Goal: Transaction & Acquisition: Purchase product/service

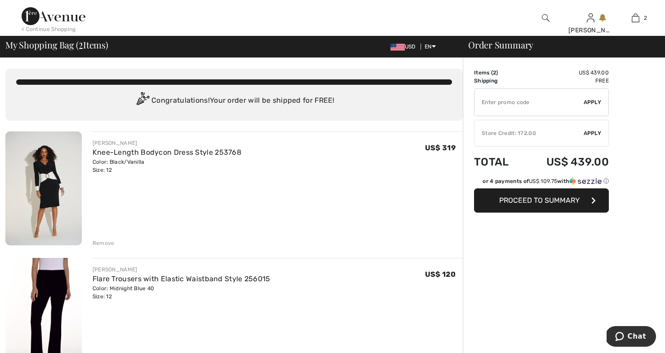
click at [105, 242] on div "Remove" at bounding box center [104, 243] width 22 height 8
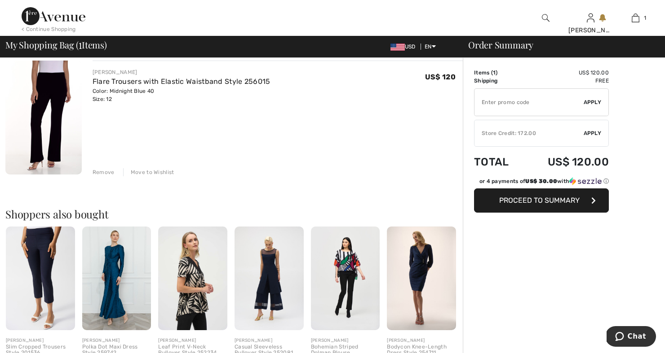
scroll to position [71, 0]
click at [426, 279] on img at bounding box center [421, 277] width 69 height 103
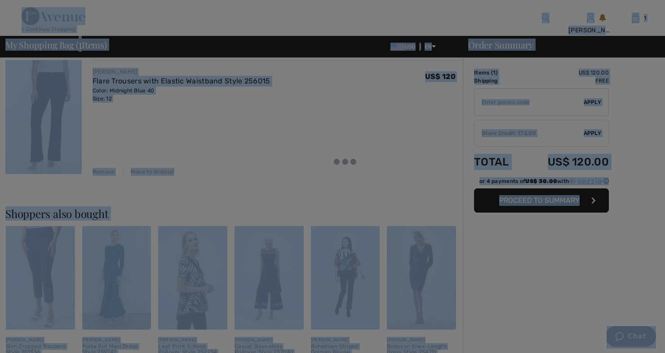
click at [426, 279] on div at bounding box center [332, 176] width 665 height 353
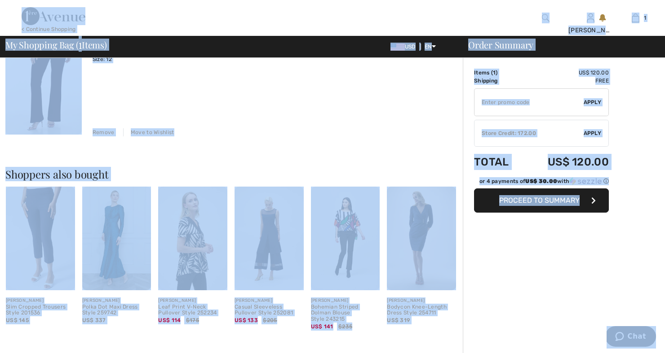
scroll to position [105, 0]
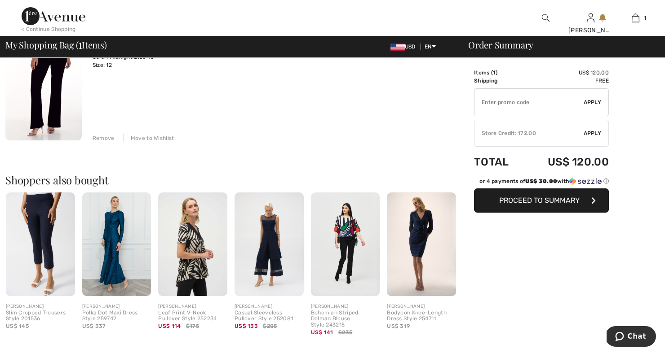
click at [514, 103] on input "TEXT" at bounding box center [528, 102] width 109 height 27
type input "SALEAVENUE"
click at [595, 105] on span "Apply" at bounding box center [592, 102] width 18 height 8
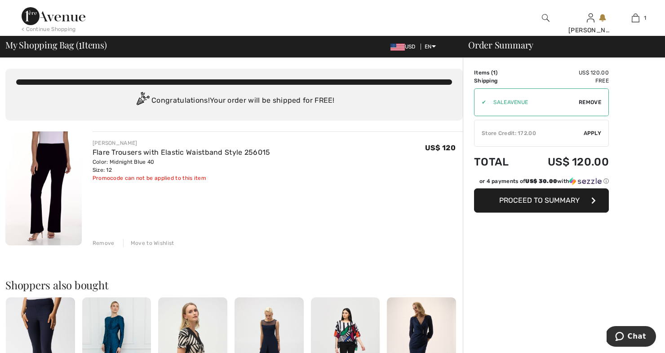
scroll to position [0, 0]
click at [599, 101] on span "Remove" at bounding box center [589, 102] width 22 height 8
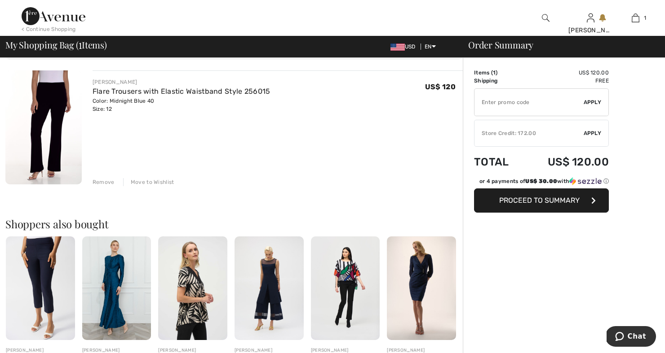
scroll to position [71, 0]
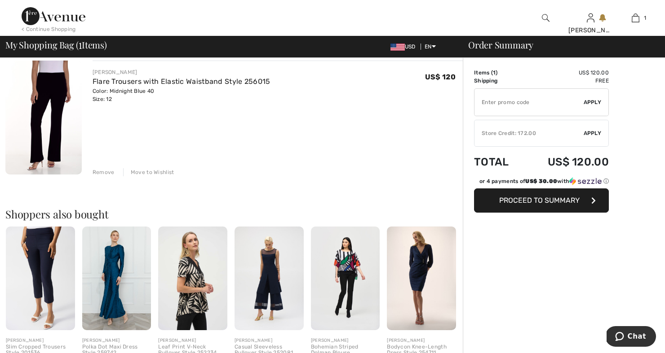
click at [559, 199] on span "Proceed to Summary" at bounding box center [539, 200] width 80 height 9
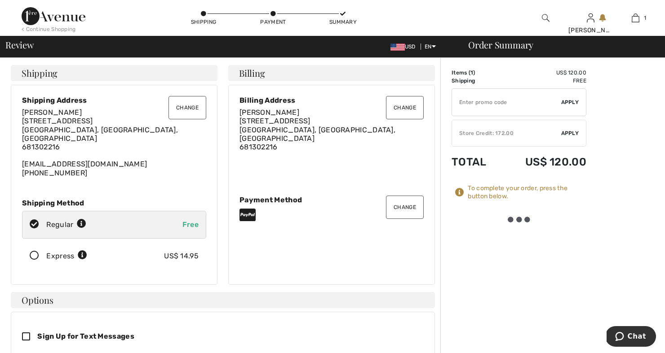
scroll to position [-44, 0]
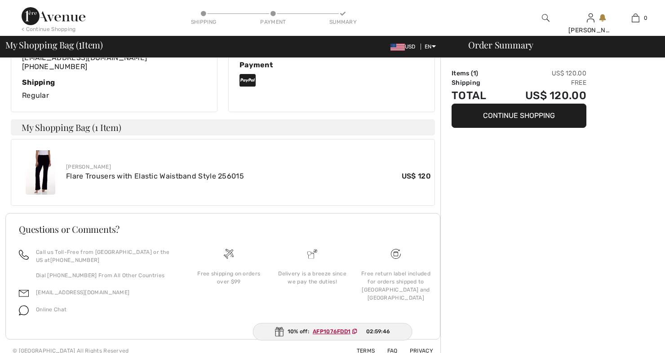
scroll to position [253, 0]
